Goal: Navigation & Orientation: Find specific page/section

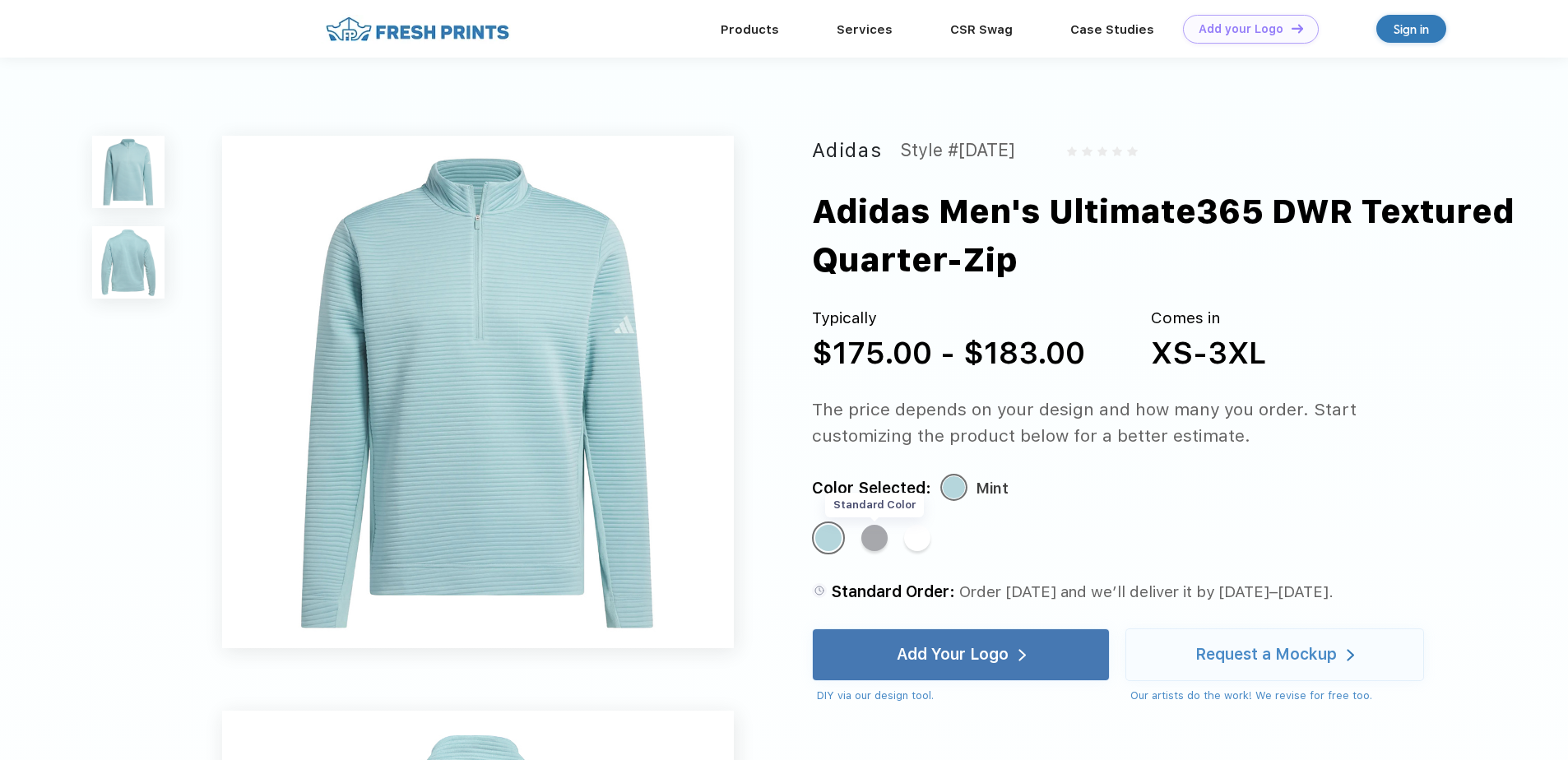
click at [871, 546] on div "Standard Color" at bounding box center [875, 539] width 26 height 26
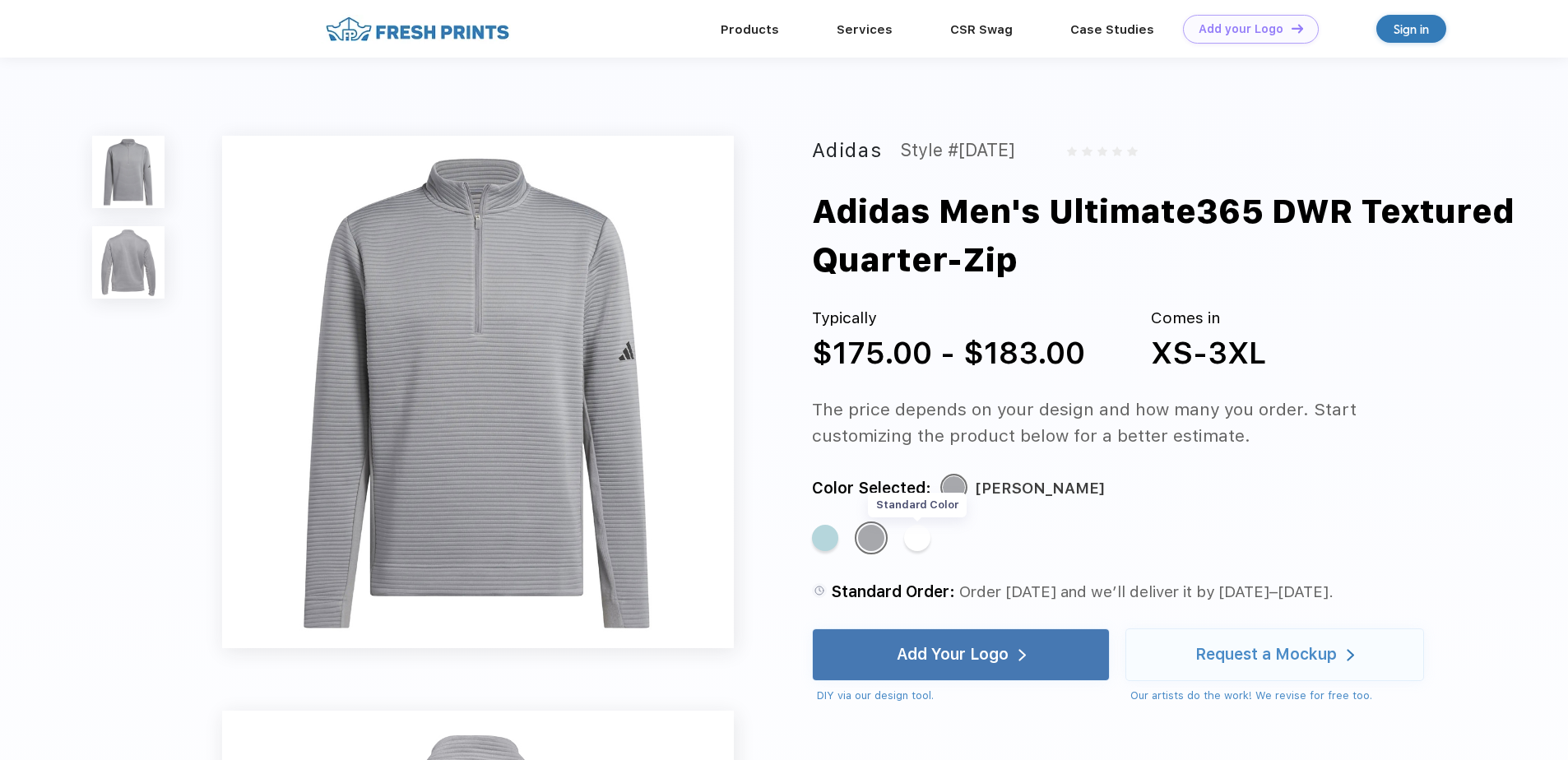
click at [919, 544] on div "Standard Color" at bounding box center [917, 539] width 26 height 26
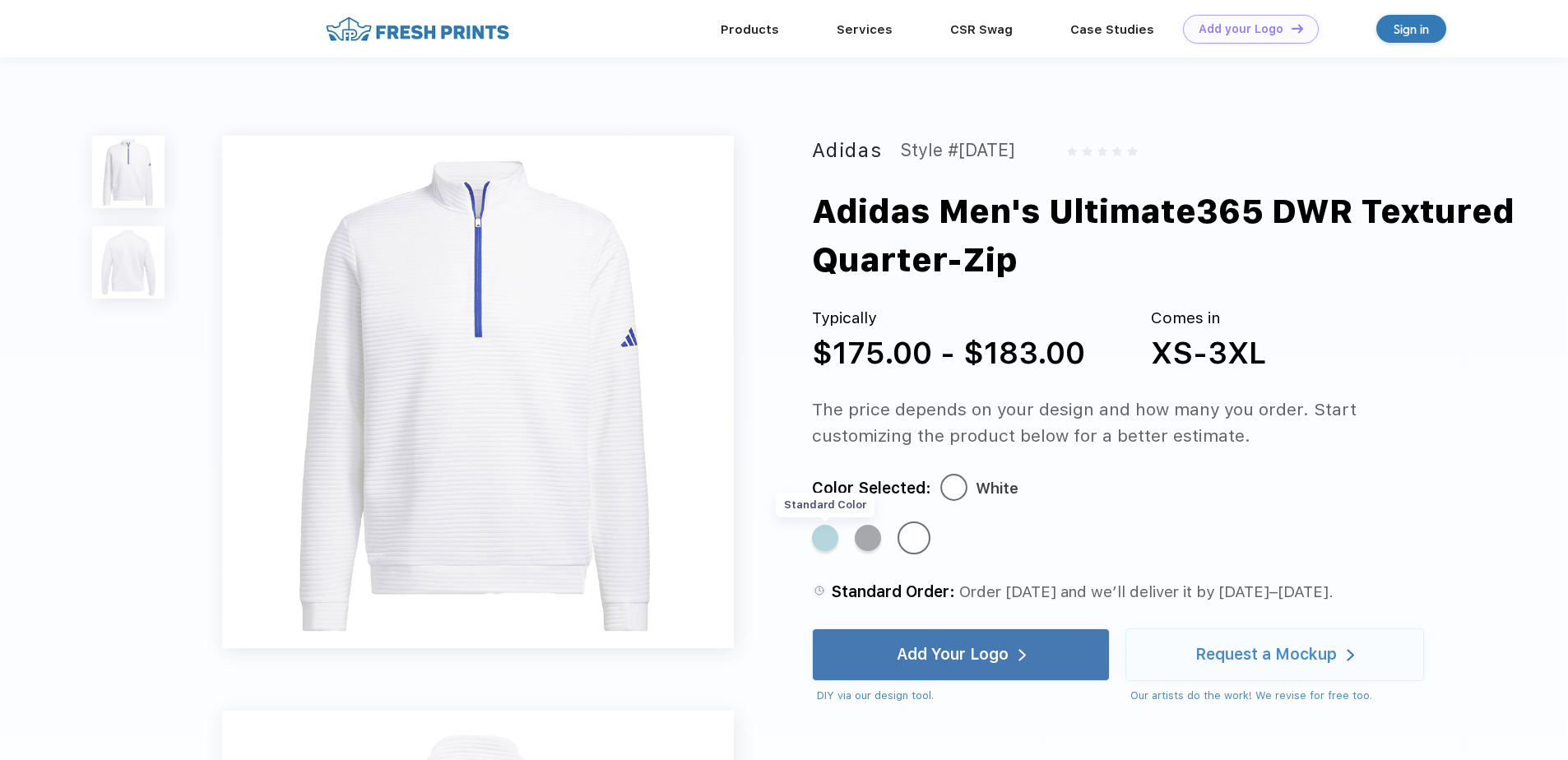
click at [829, 539] on div "Standard Color" at bounding box center [825, 539] width 26 height 26
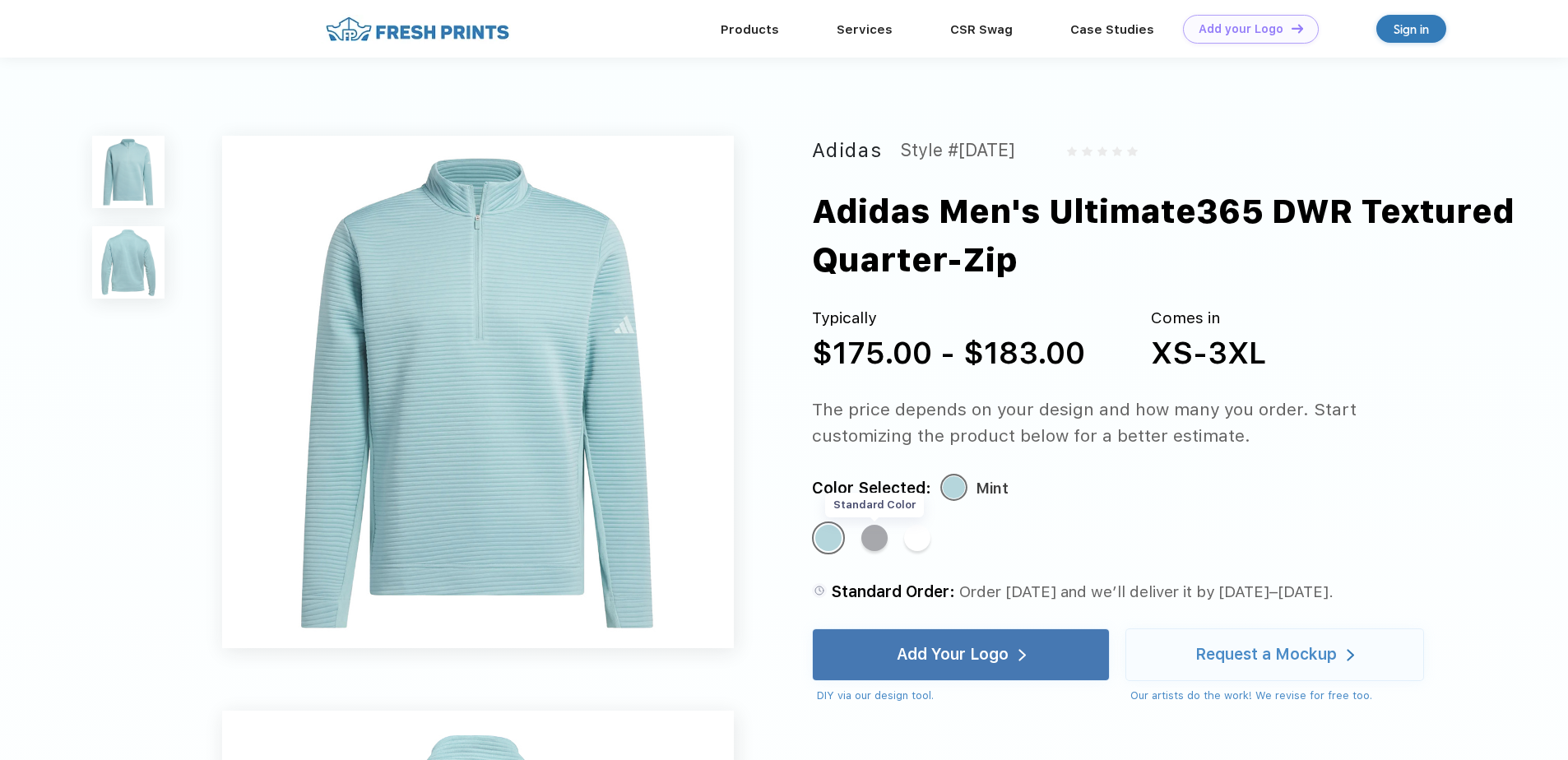
click at [873, 546] on div "Standard Color" at bounding box center [875, 539] width 26 height 26
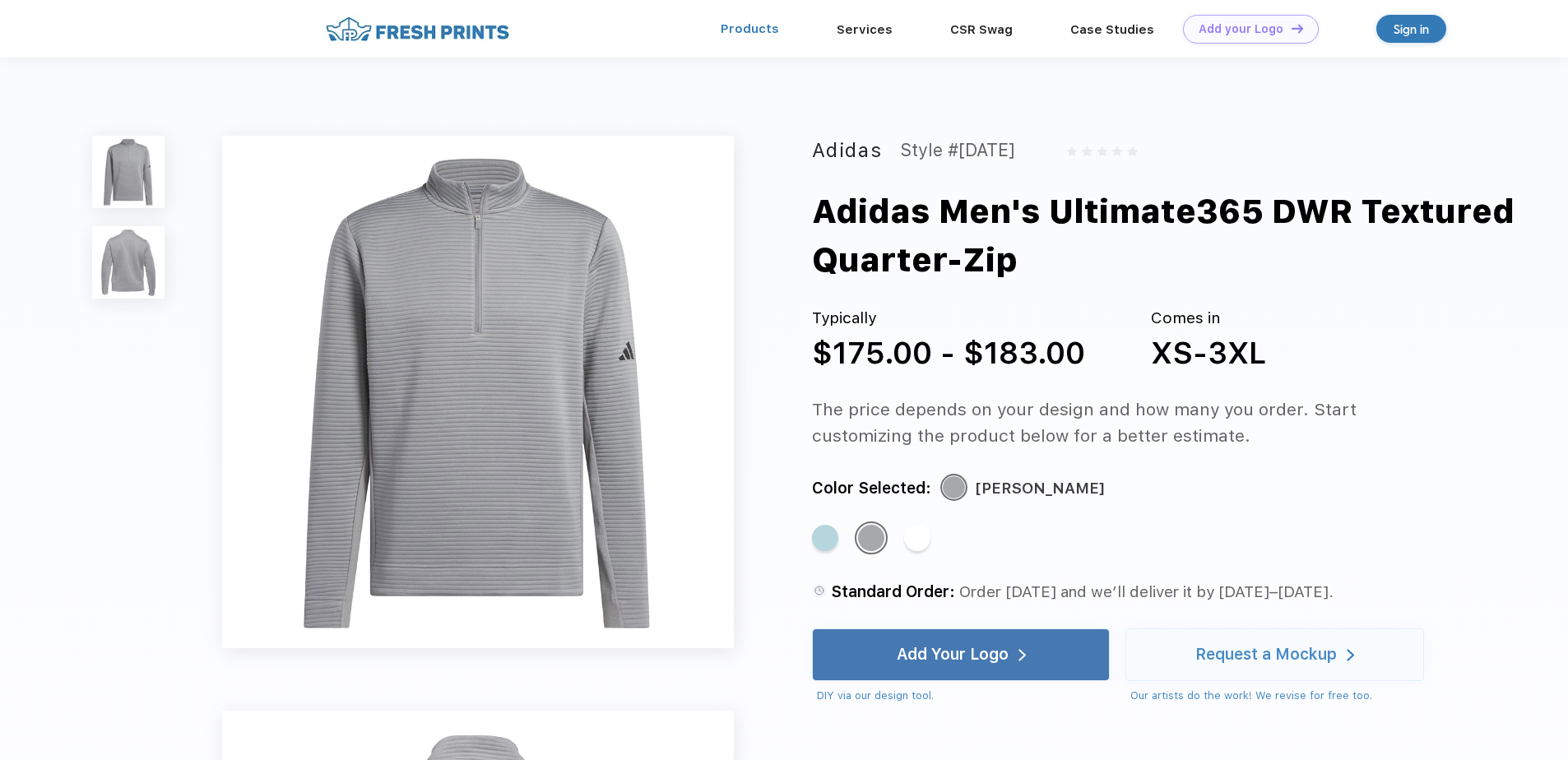
click at [745, 24] on link "Products" at bounding box center [750, 28] width 59 height 15
